Goal: Information Seeking & Learning: Learn about a topic

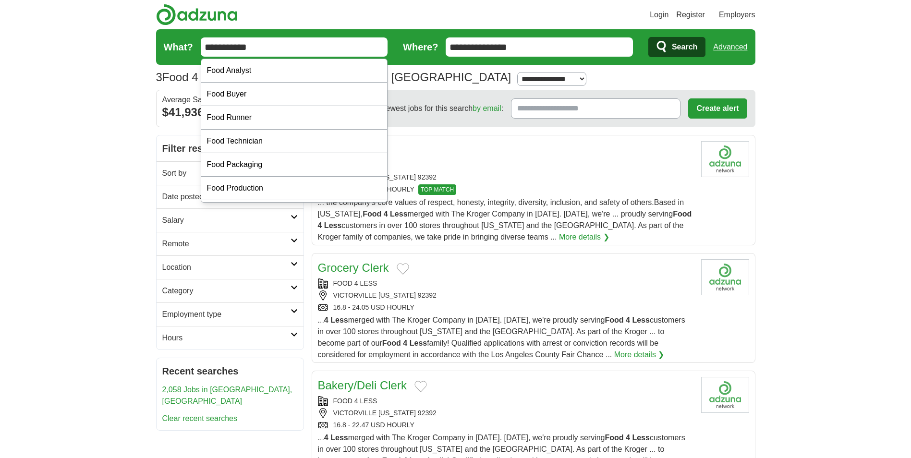
drag, startPoint x: 268, startPoint y: 48, endPoint x: -2, endPoint y: 9, distance: 273.3
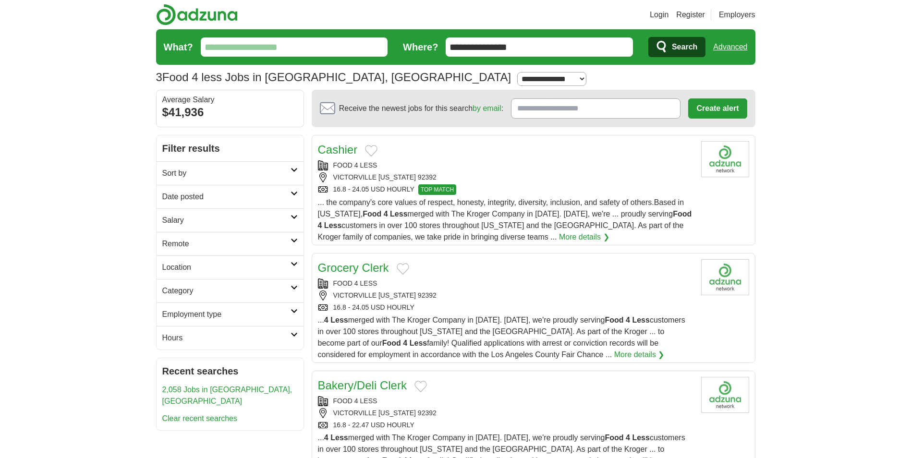
click at [275, 287] on h2 "Category" at bounding box center [226, 291] width 128 height 12
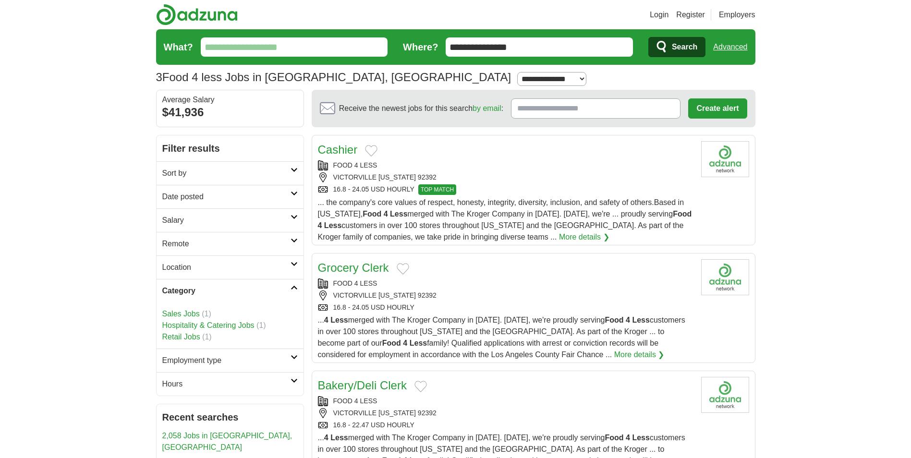
click at [256, 49] on input "What?" at bounding box center [294, 46] width 187 height 19
type input "*********"
click at [648, 37] on button "Search" at bounding box center [676, 47] width 57 height 20
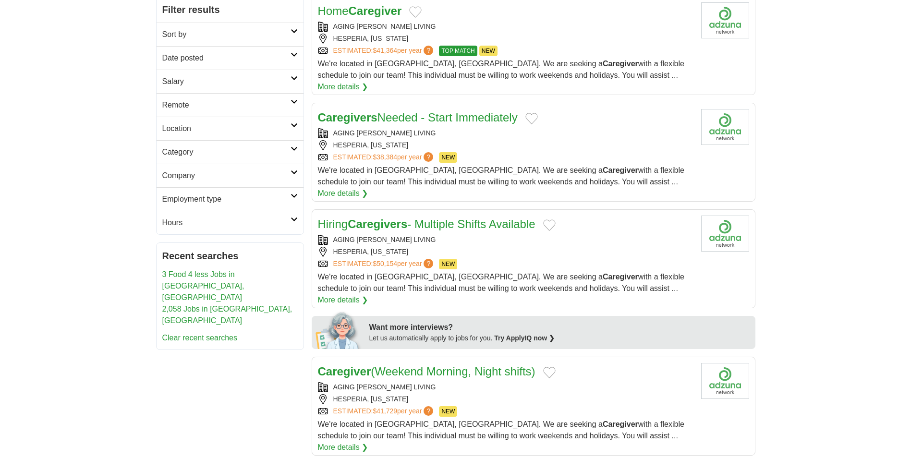
scroll to position [144, 0]
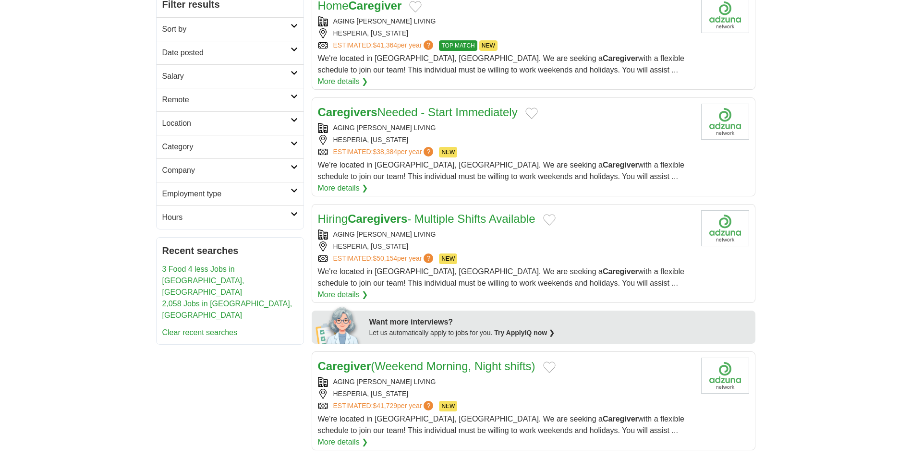
click at [361, 377] on div "AGING GRACE SENIOR LIVING" at bounding box center [506, 382] width 376 height 10
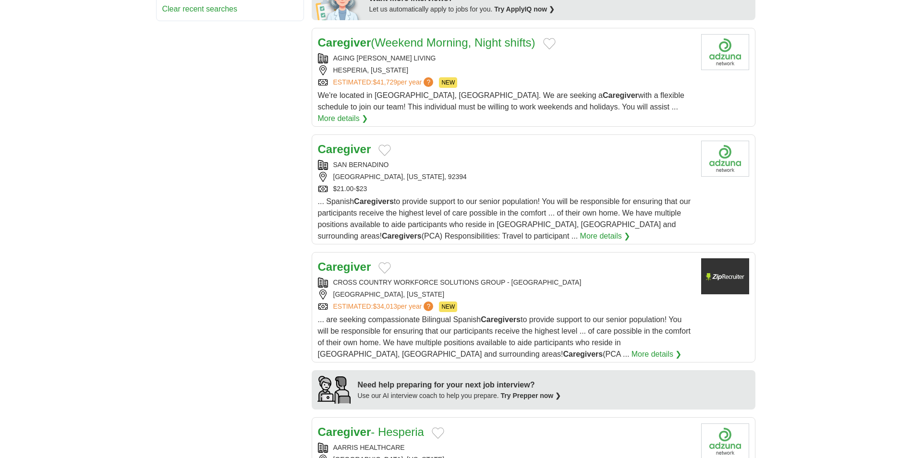
scroll to position [576, 0]
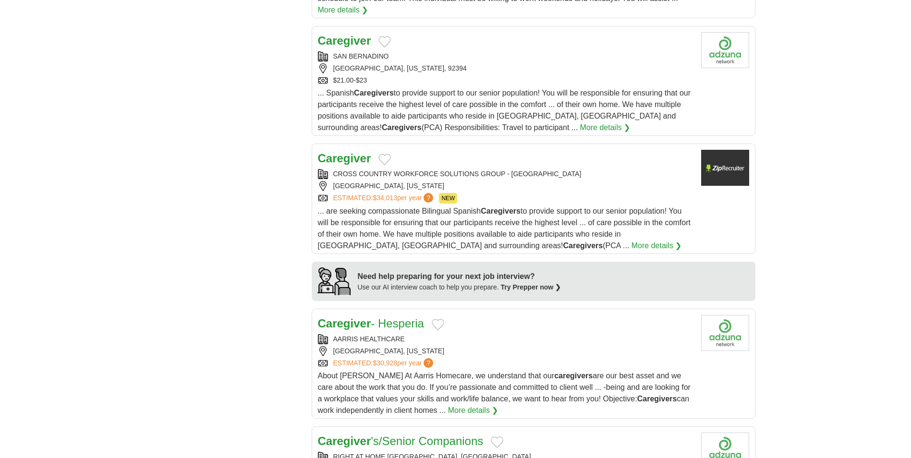
click at [390, 181] on div "VICTORVILLE, CALIFORNIA" at bounding box center [506, 186] width 376 height 10
